Goal: Navigation & Orientation: Go to known website

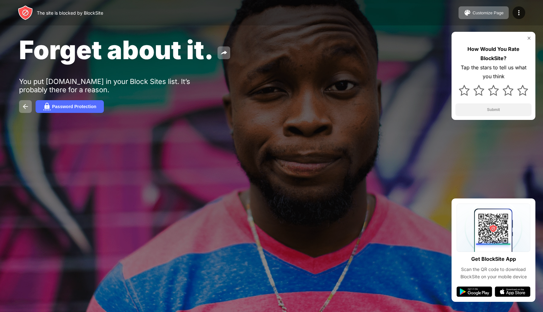
click at [530, 37] on img at bounding box center [529, 38] width 5 height 5
